Goal: Information Seeking & Learning: Learn about a topic

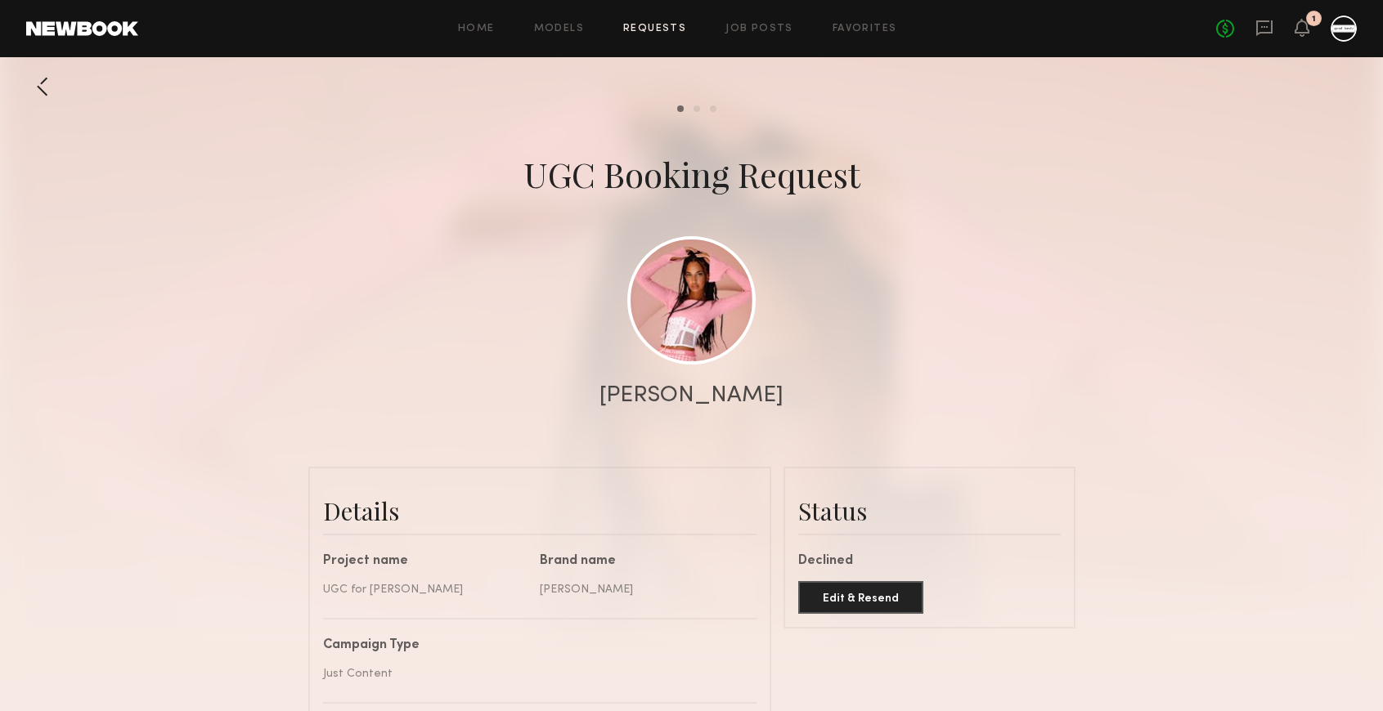
click at [1340, 19] on div at bounding box center [1343, 29] width 26 height 26
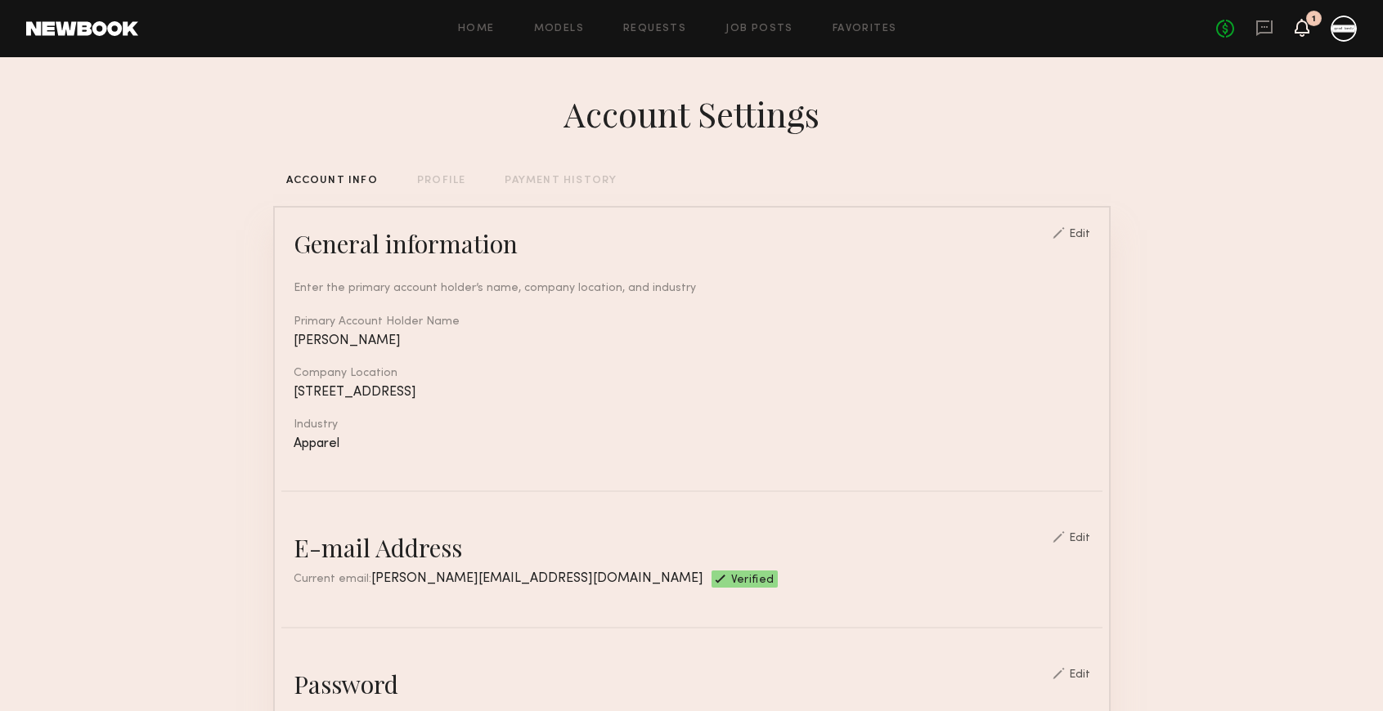
click at [1295, 28] on icon at bounding box center [1301, 28] width 15 height 18
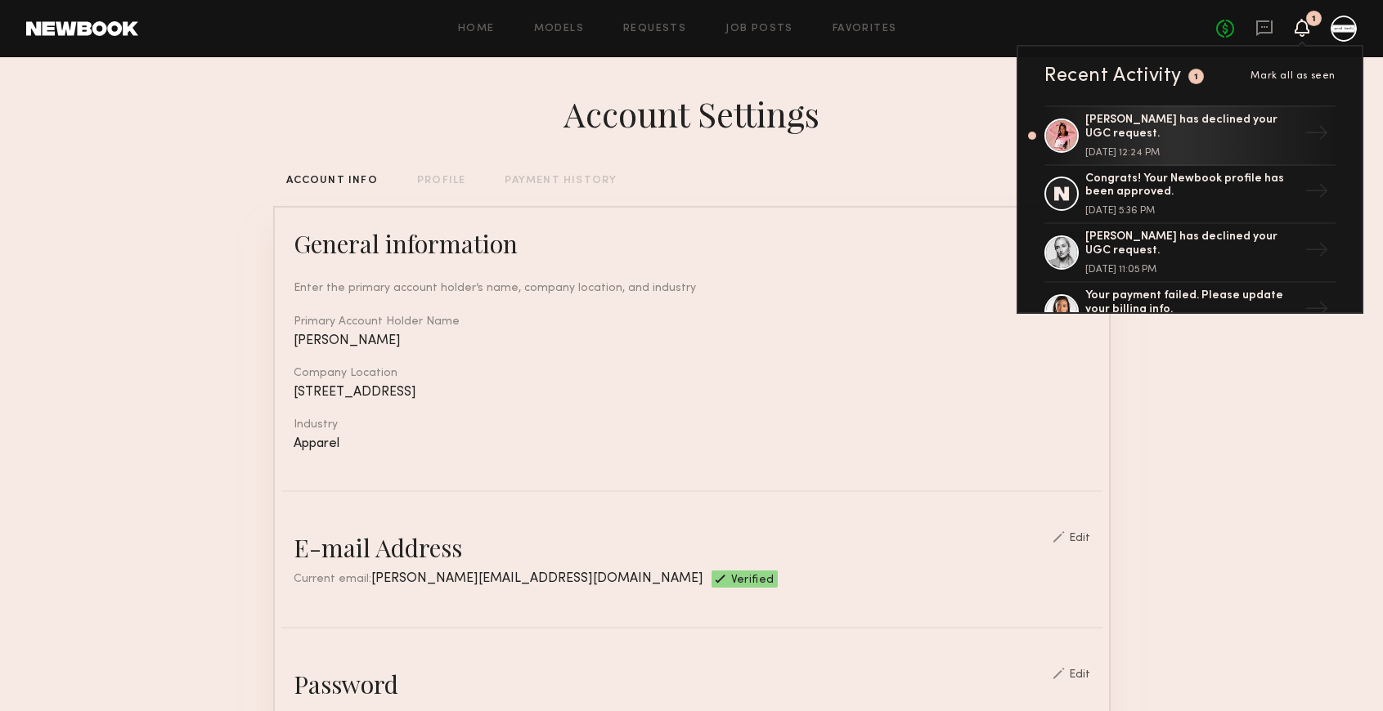
click at [753, 6] on header "Home Models Requests Job Posts Favorites Sign Out No fees up to $5,000 1 Recent…" at bounding box center [691, 28] width 1383 height 57
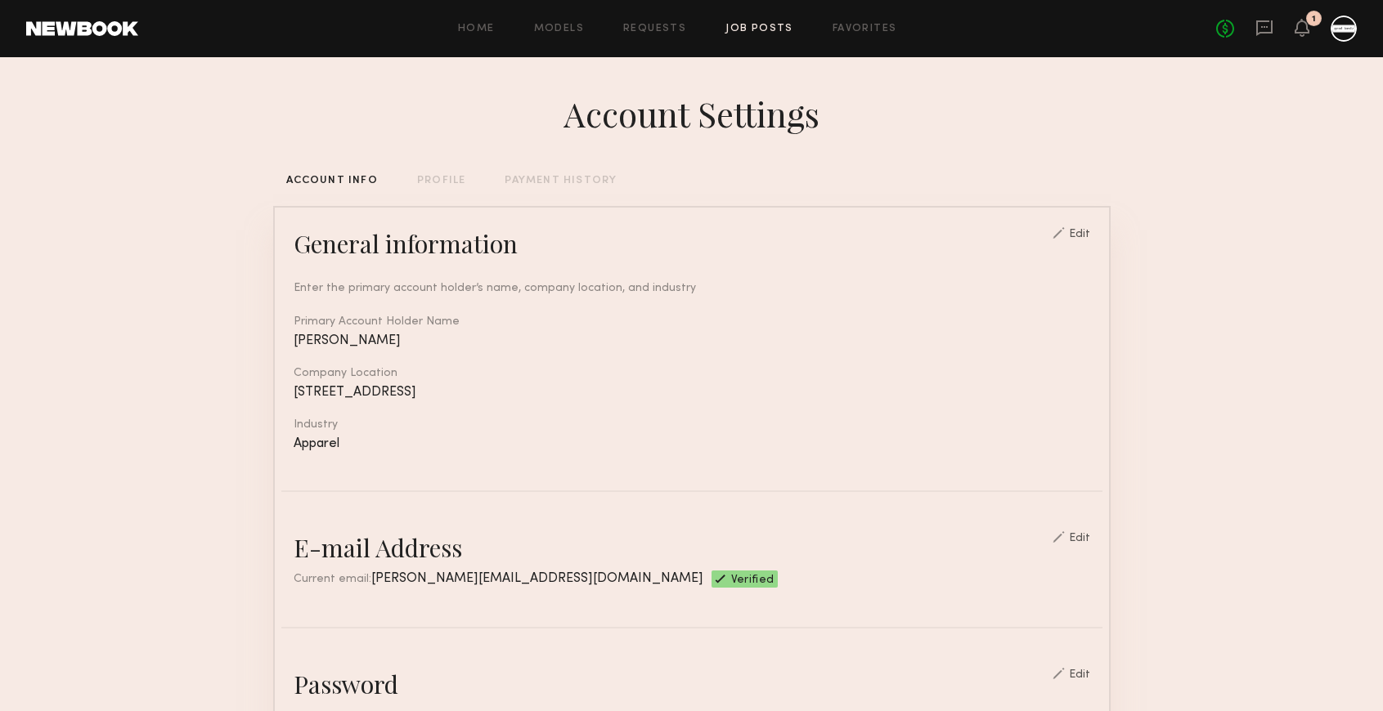
click at [753, 31] on link "Job Posts" at bounding box center [759, 29] width 68 height 11
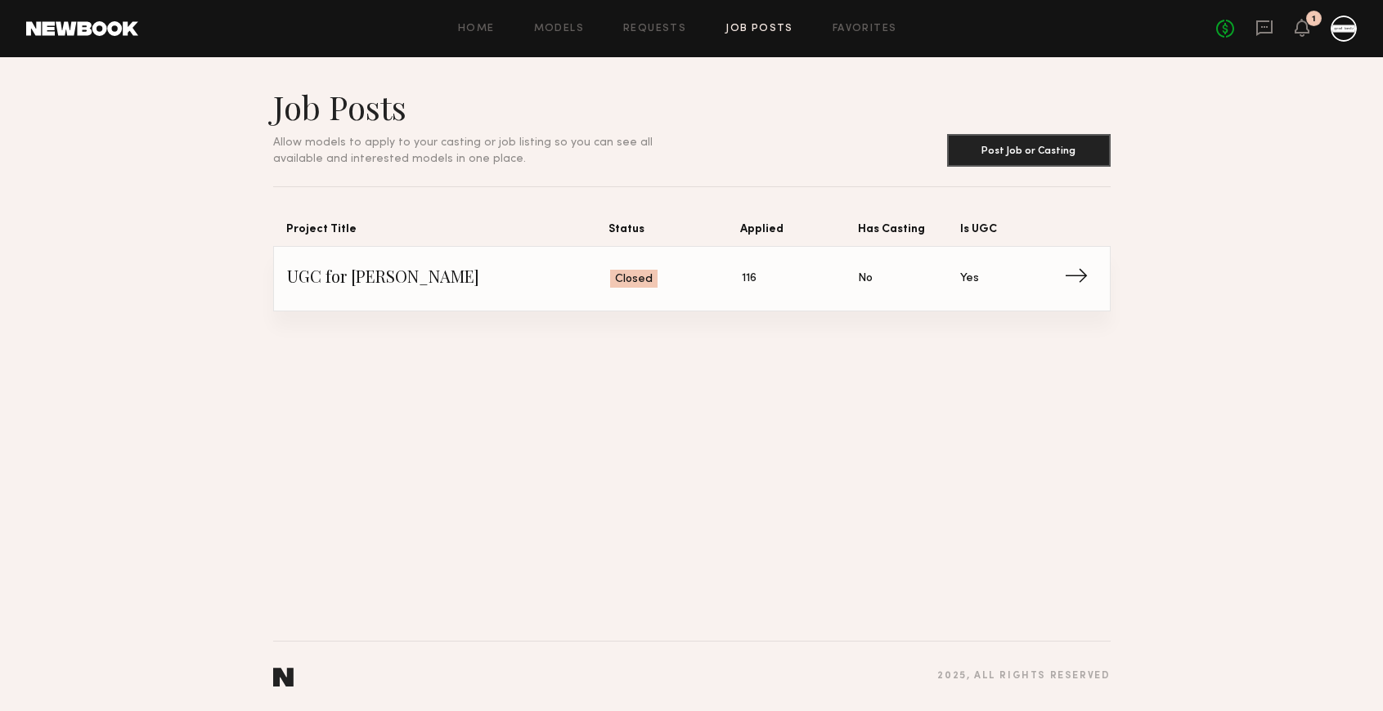
click at [1076, 277] on span "→" at bounding box center [1081, 279] width 34 height 25
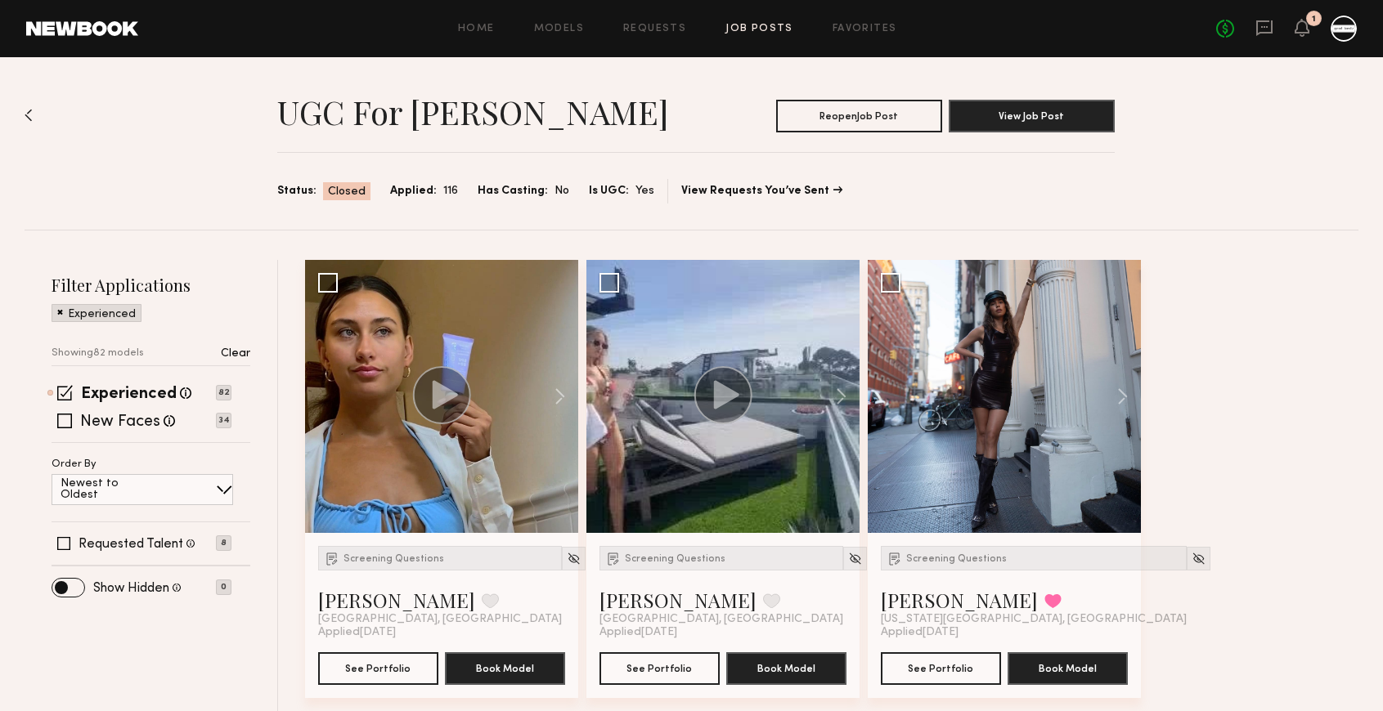
click at [1352, 29] on div at bounding box center [1343, 29] width 26 height 26
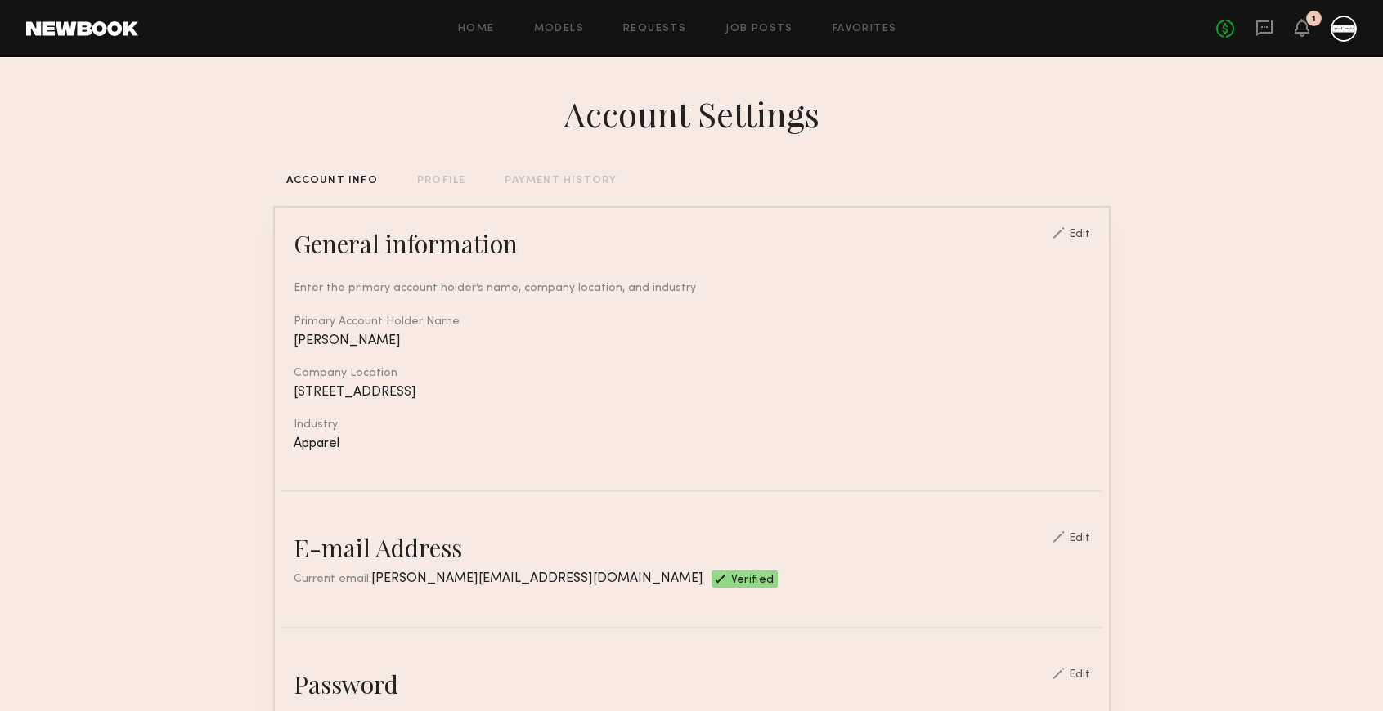
click at [434, 177] on div "PROFILE" at bounding box center [441, 181] width 48 height 11
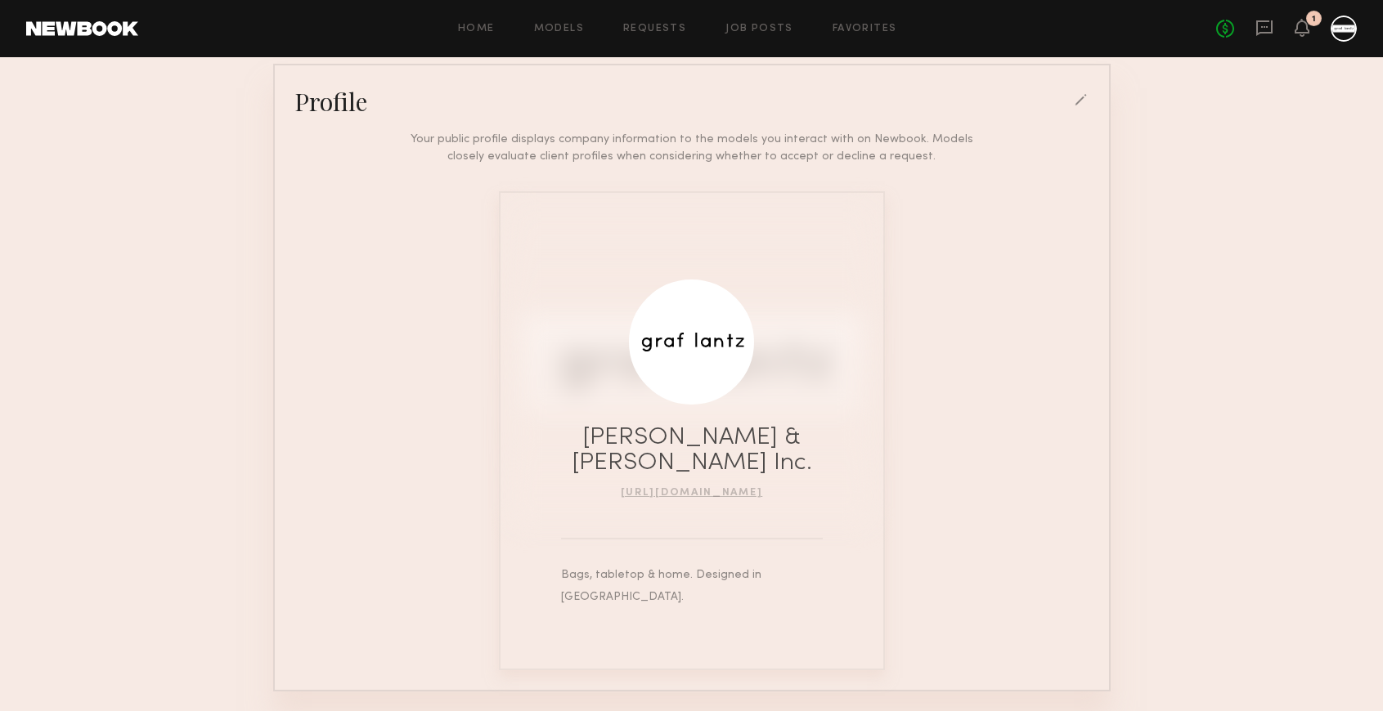
scroll to position [132, 0]
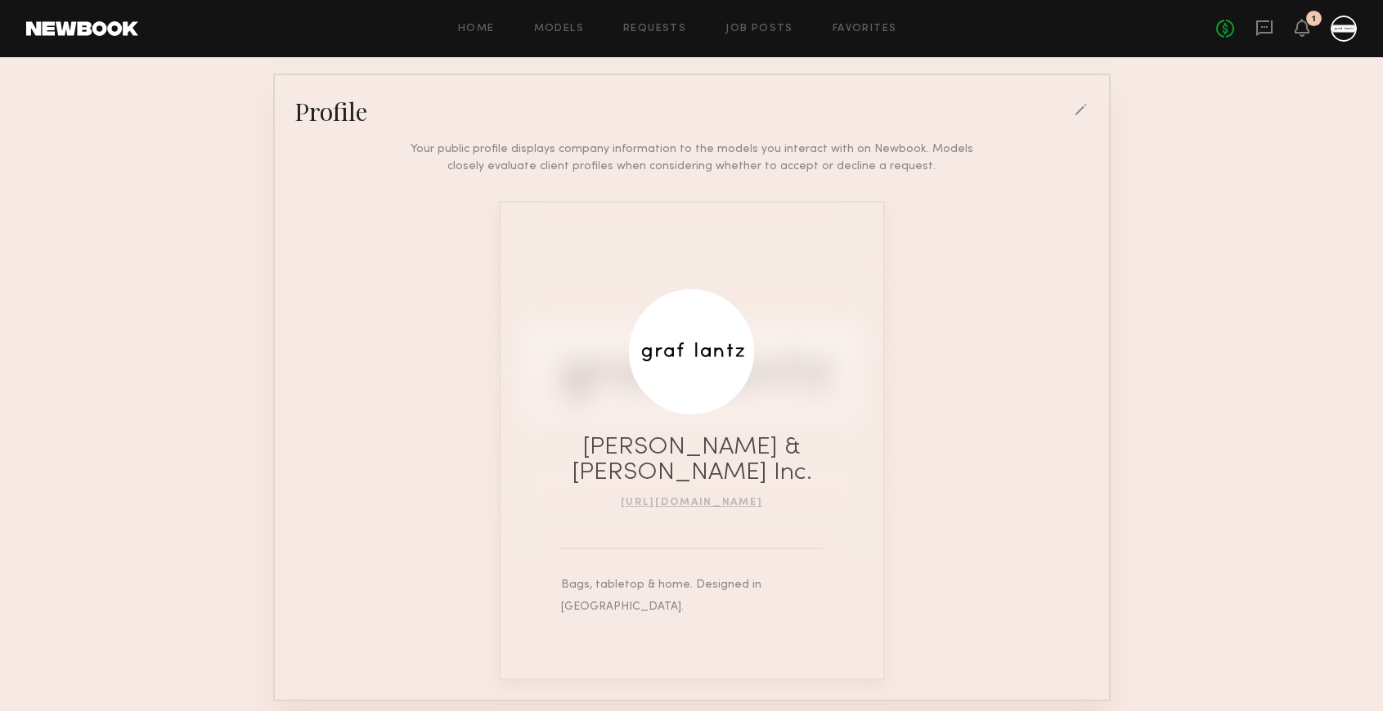
click at [1030, 410] on div "Your public profile displays company information to the models you interact wit…" at bounding box center [691, 404] width 821 height 553
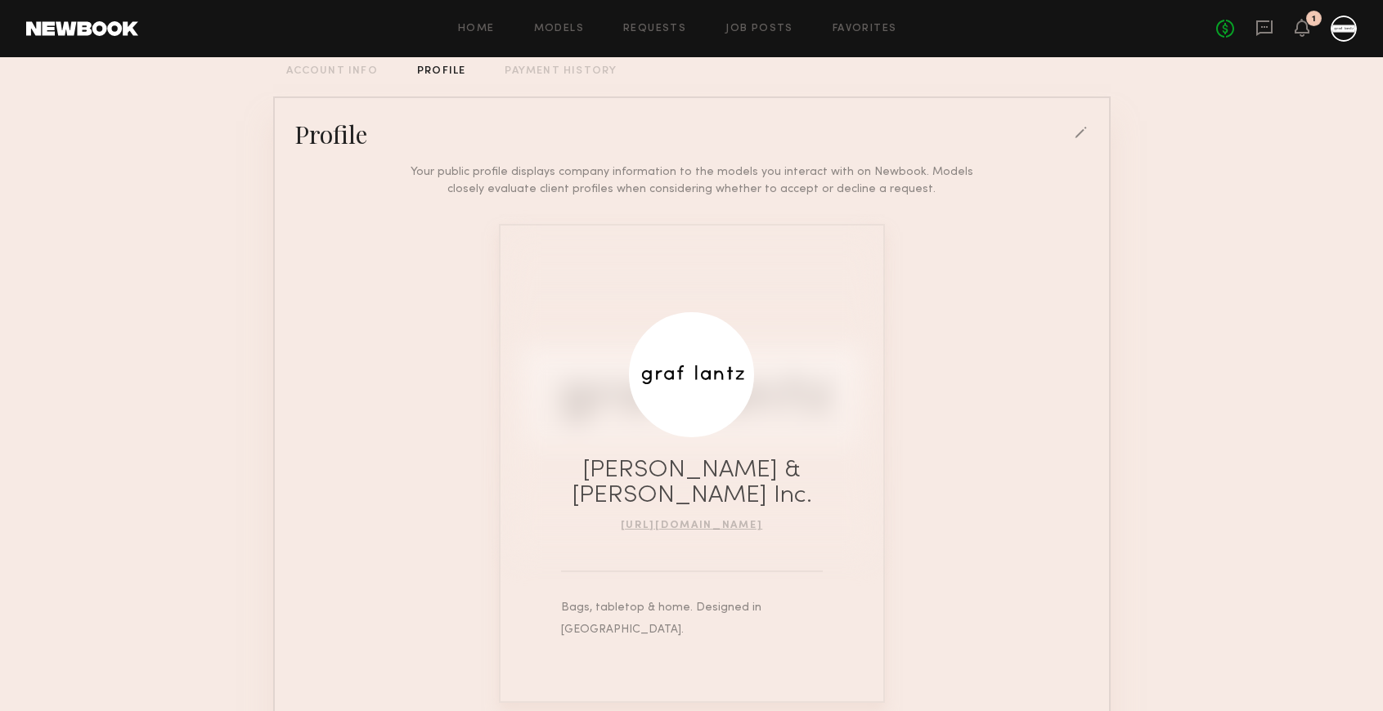
scroll to position [0, 0]
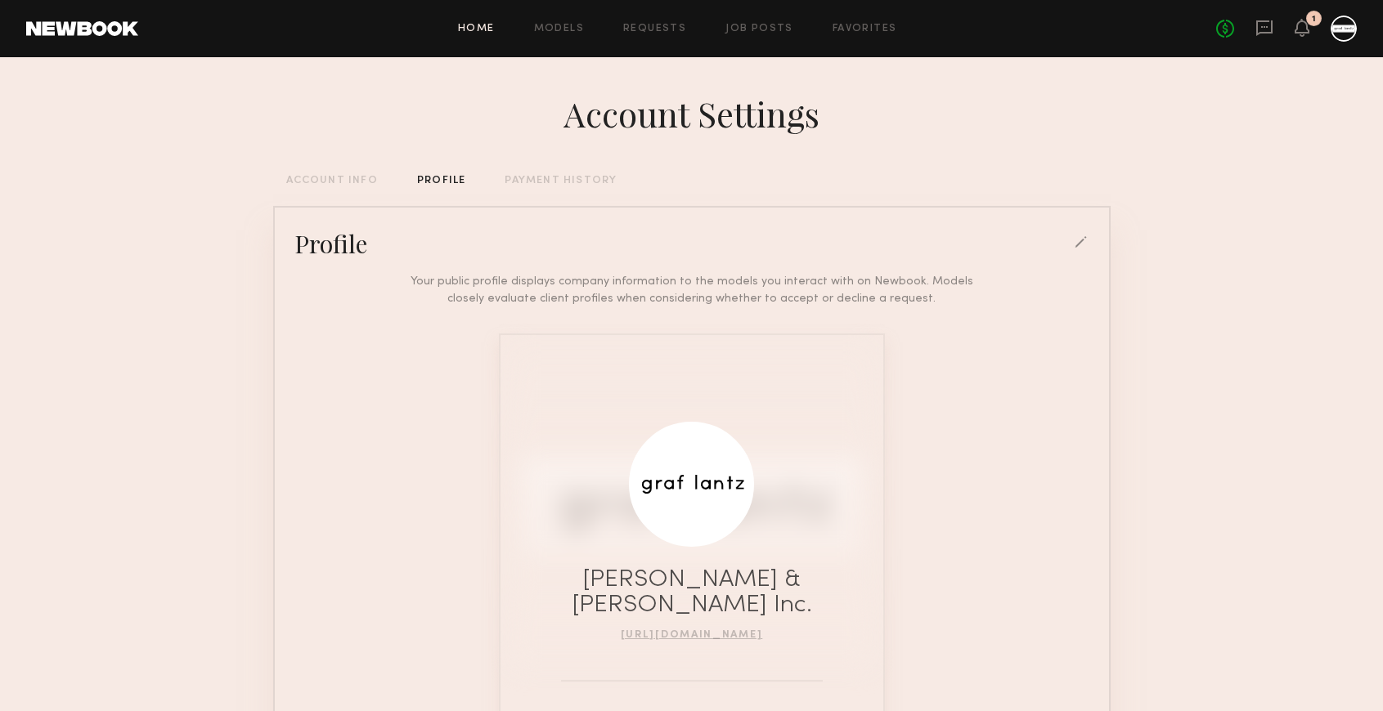
click at [482, 32] on link "Home" at bounding box center [476, 29] width 37 height 11
